Goal: Information Seeking & Learning: Check status

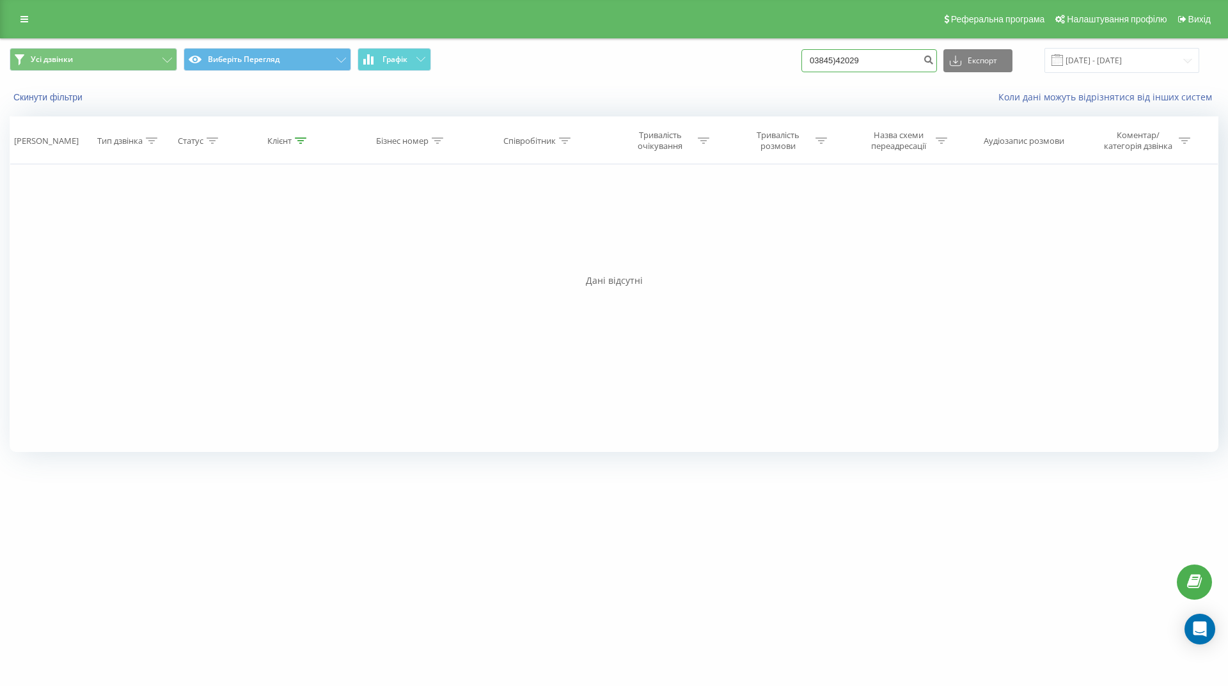
click at [888, 57] on input "03845)42029" at bounding box center [869, 60] width 136 height 23
drag, startPoint x: 889, startPoint y: 58, endPoint x: 811, endPoint y: 59, distance: 77.4
click at [812, 59] on div "Усі дзвінки Виберіть Перегляд Графік 03845)42029 Експорт .csv .xls .xlsx 20.05.…" at bounding box center [614, 60] width 1209 height 25
paste input "0671343321"
type input "0671343321"
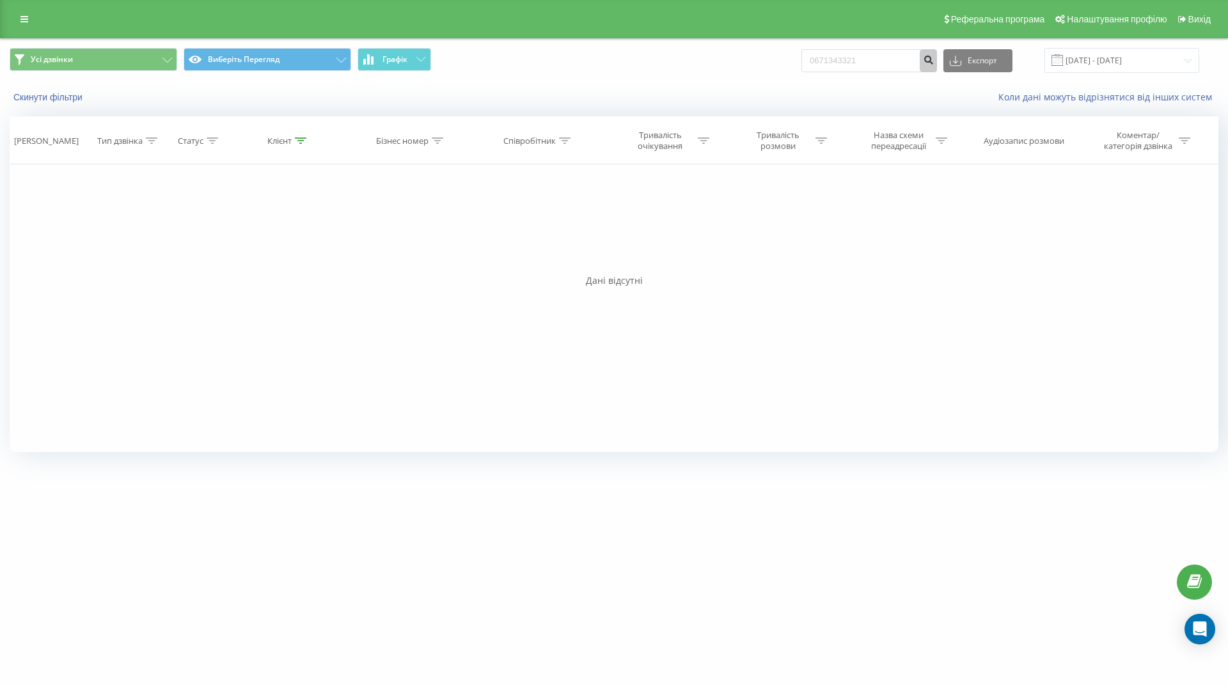
click at [934, 62] on icon "submit" at bounding box center [928, 58] width 11 height 8
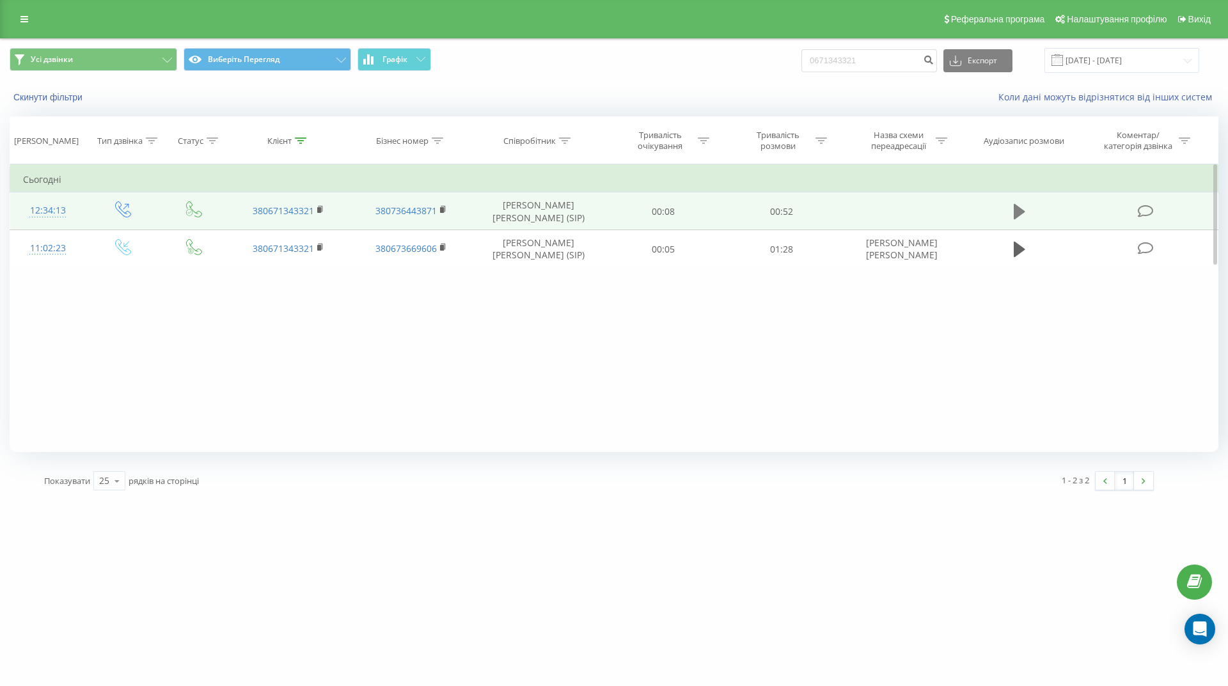
click at [1019, 215] on icon at bounding box center [1020, 211] width 12 height 15
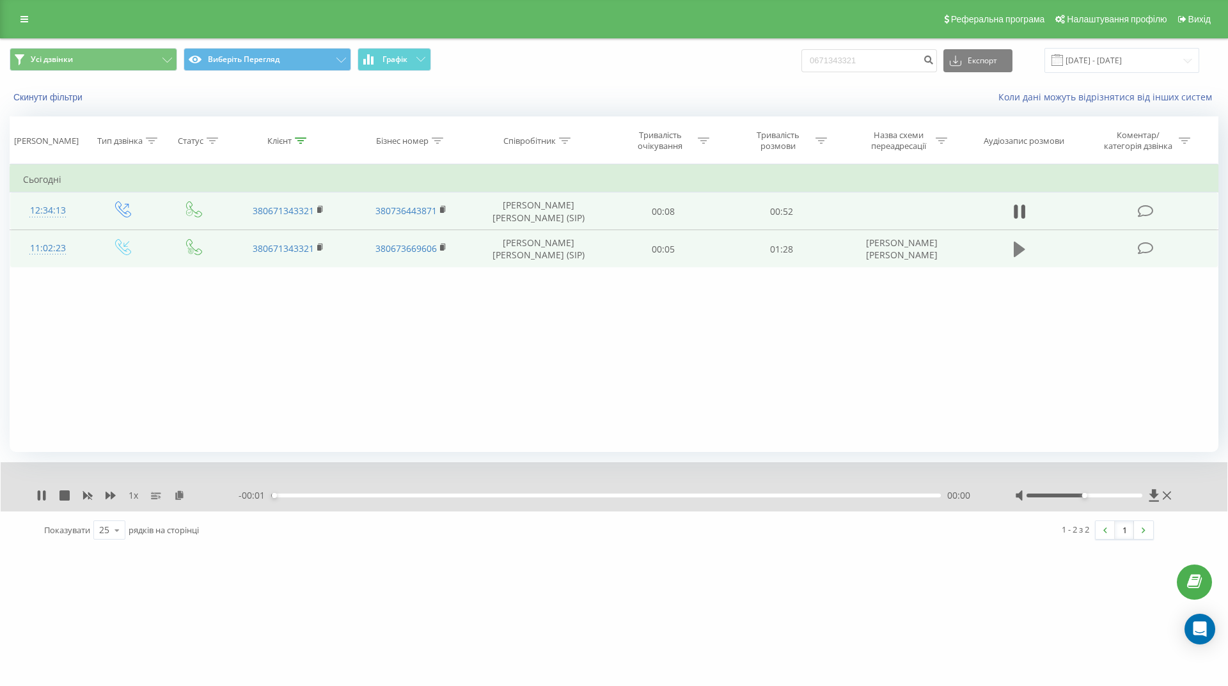
click at [1019, 250] on icon at bounding box center [1020, 249] width 12 height 15
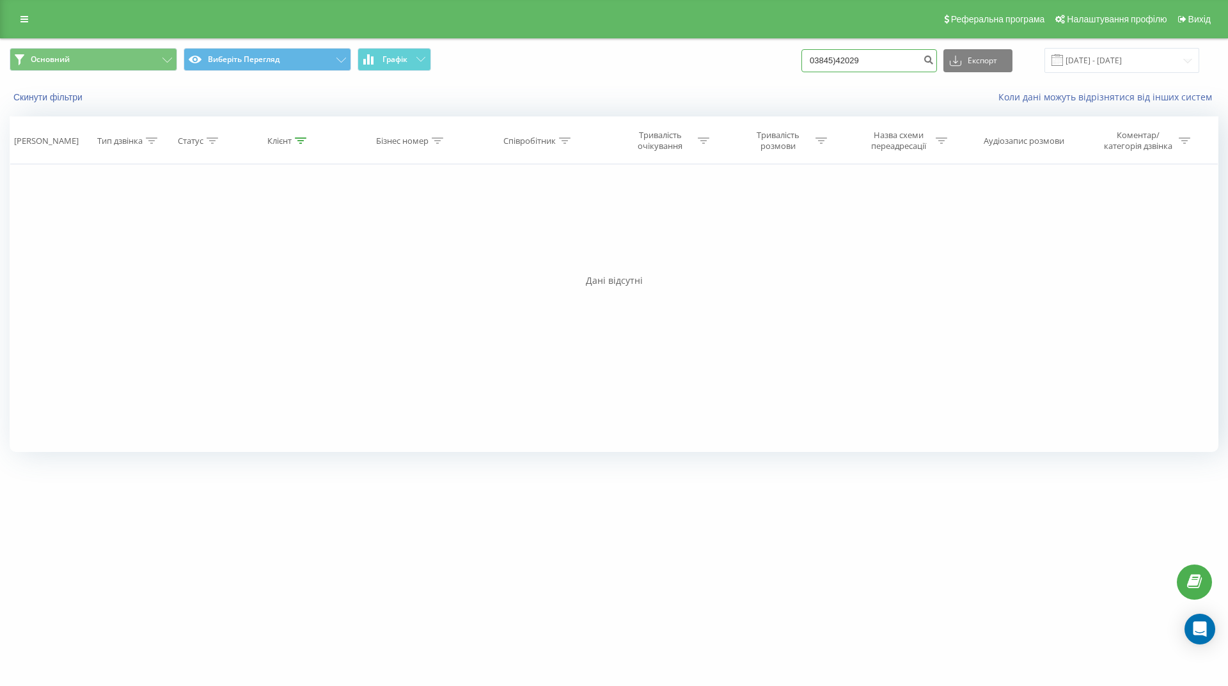
click at [901, 63] on input "03845)42029" at bounding box center [869, 60] width 136 height 23
drag, startPoint x: 837, startPoint y: 65, endPoint x: 801, endPoint y: 66, distance: 36.5
click at [801, 66] on div "Основний Виберіть Перегляд Графік 03845)42029 Експорт .csv .xls .xlsx [DATE] - …" at bounding box center [614, 60] width 1209 height 25
paste input "0671343321"
type input "0671343321"
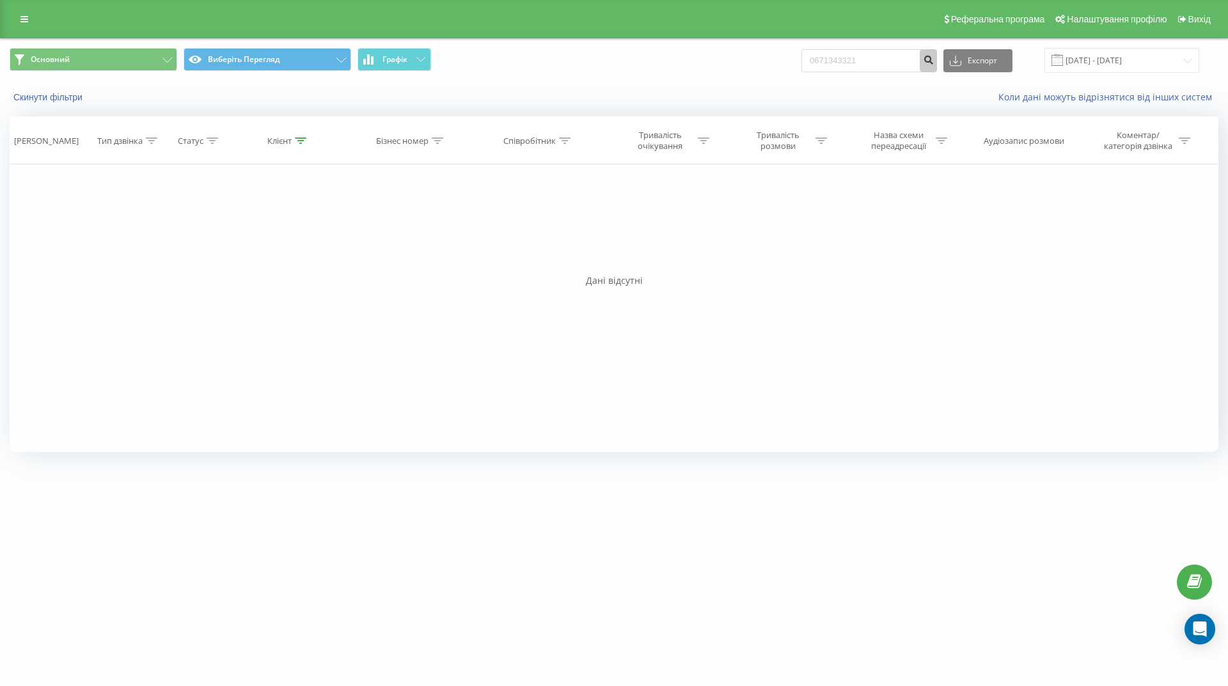
click at [934, 61] on icon "submit" at bounding box center [928, 58] width 11 height 8
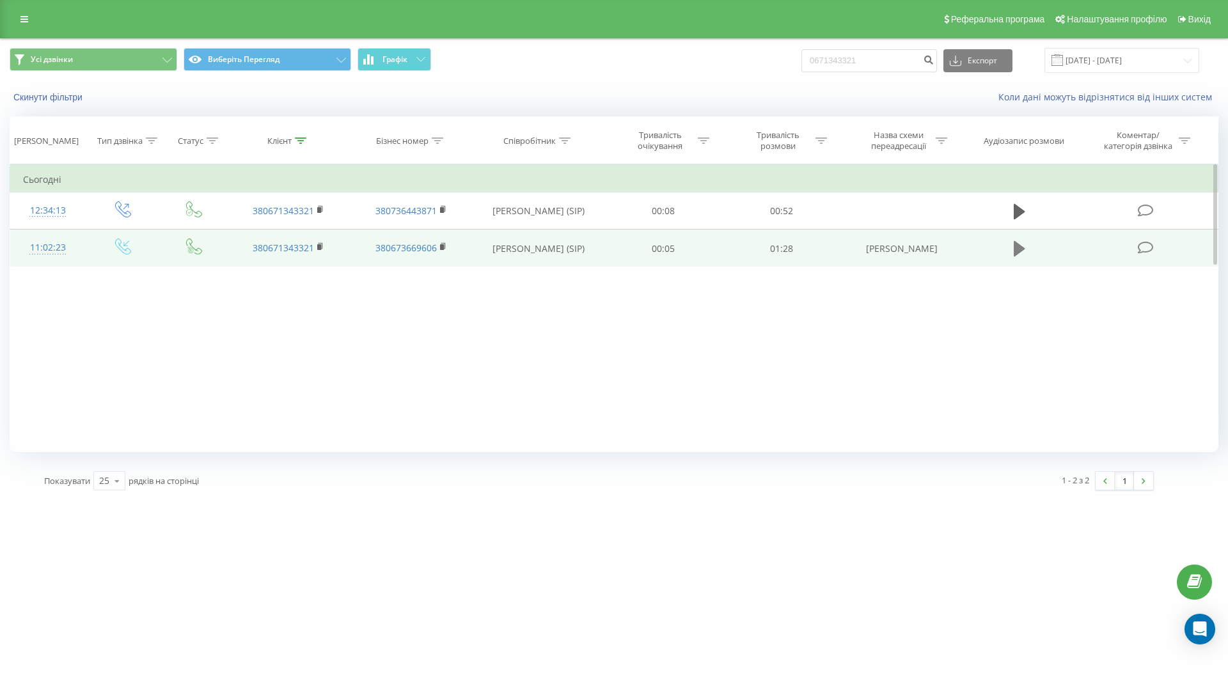
click at [1024, 244] on icon at bounding box center [1020, 249] width 12 height 18
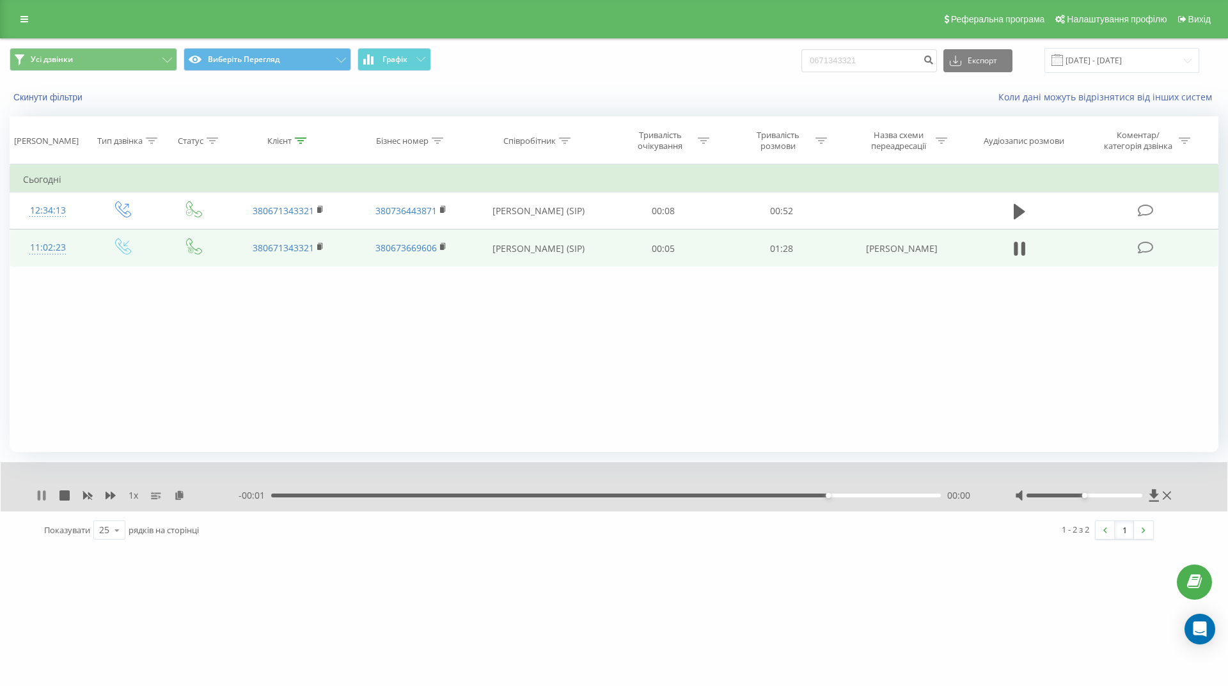
click at [39, 496] on icon at bounding box center [39, 495] width 3 height 10
click at [25, 15] on icon at bounding box center [24, 19] width 8 height 9
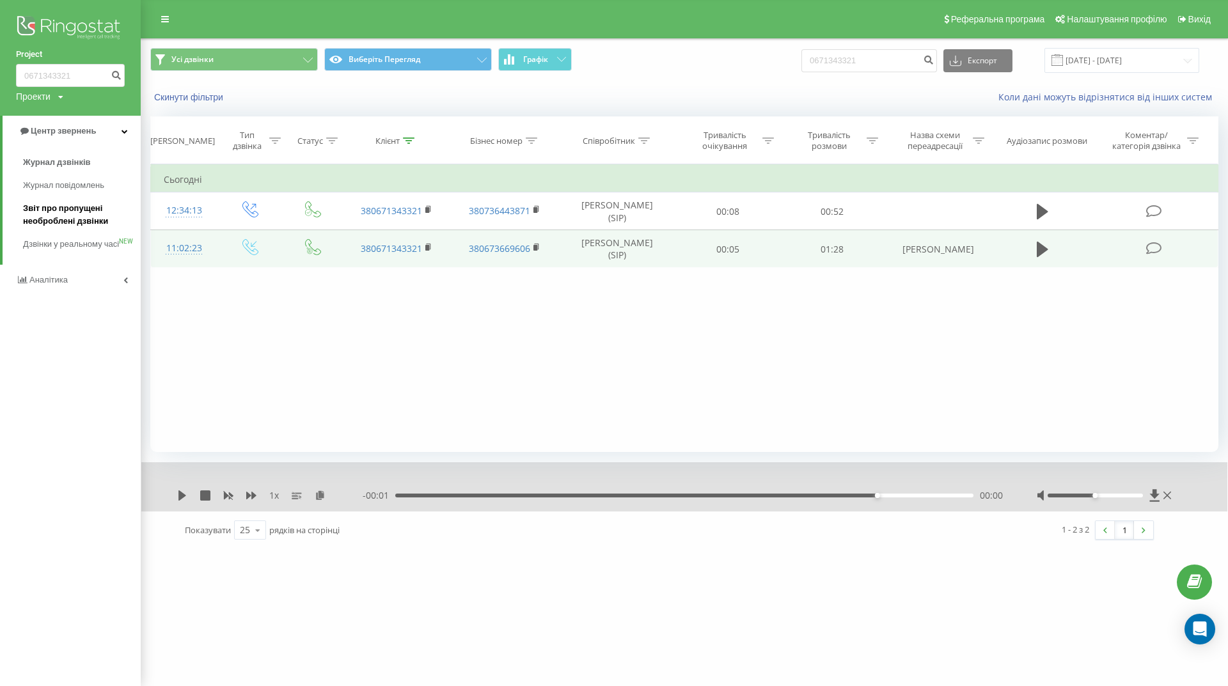
click at [66, 216] on font "Звіт про пропущені необроблені дзвінки" at bounding box center [65, 214] width 85 height 22
